Goal: Transaction & Acquisition: Book appointment/travel/reservation

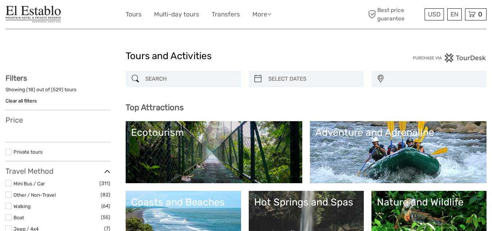
select select
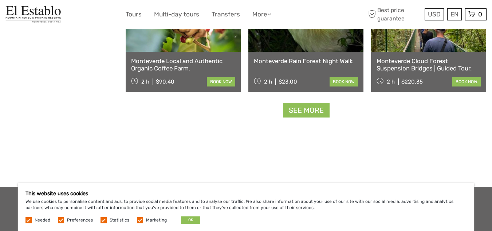
scroll to position [947, 0]
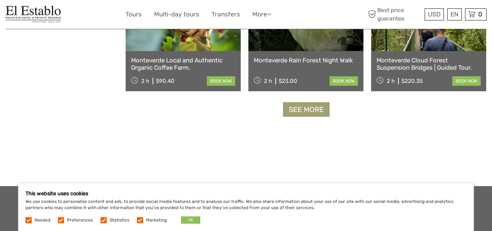
click at [306, 110] on link "See more" at bounding box center [306, 109] width 47 height 15
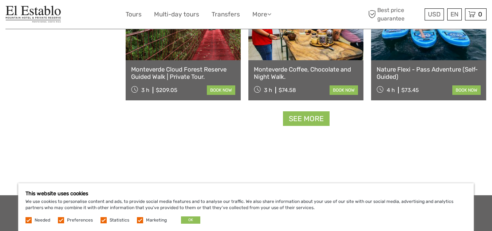
scroll to position [1530, 0]
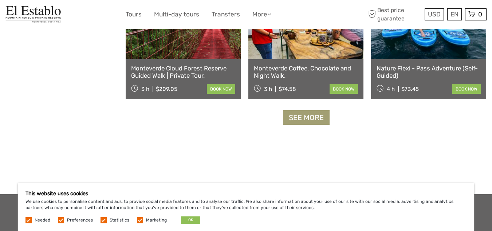
click at [298, 119] on link "See more" at bounding box center [306, 117] width 47 height 15
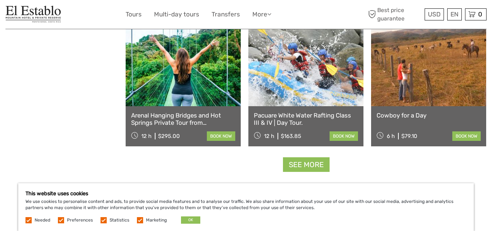
scroll to position [2259, 0]
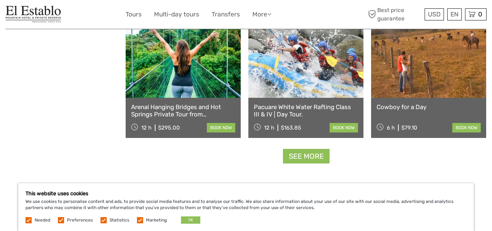
click at [413, 76] on link at bounding box center [428, 57] width 115 height 80
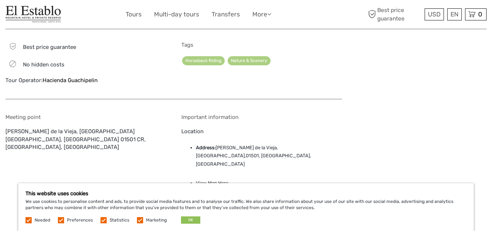
scroll to position [583, 0]
